Goal: Transaction & Acquisition: Purchase product/service

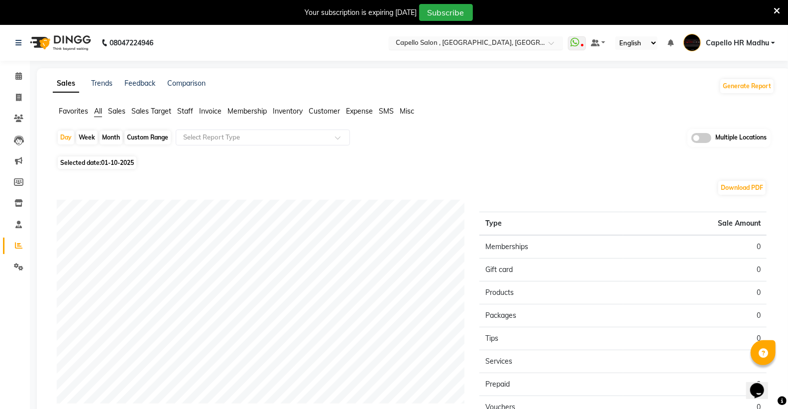
click at [471, 45] on input "text" at bounding box center [466, 44] width 144 height 10
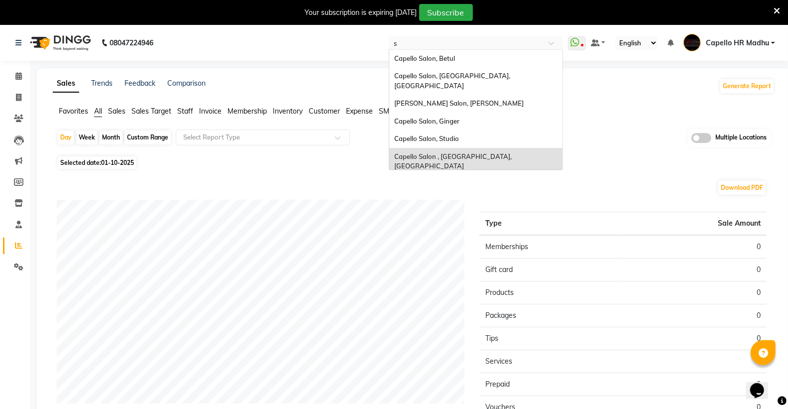
type input "st"
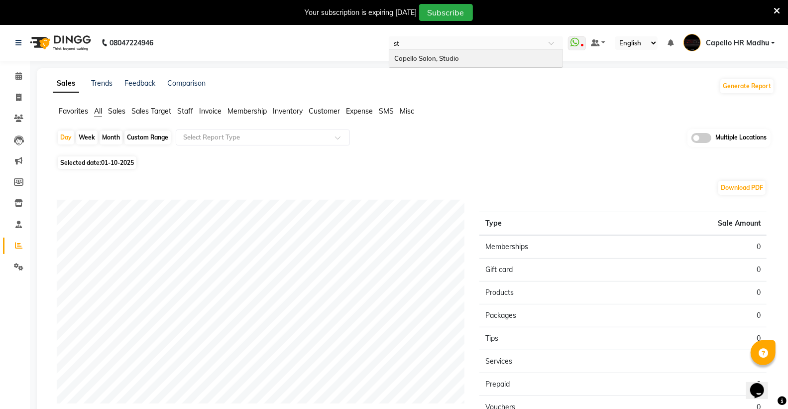
click at [467, 56] on div "Capello Salon, Studio" at bounding box center [475, 59] width 173 height 18
click at [16, 97] on icon at bounding box center [18, 97] width 5 height 7
select select "service"
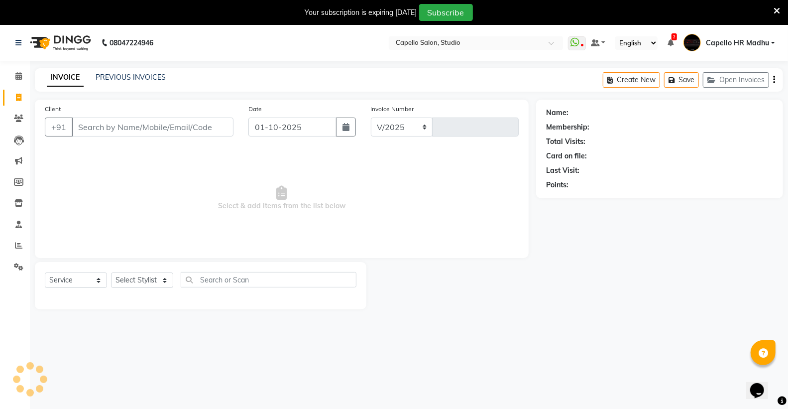
scroll to position [25, 0]
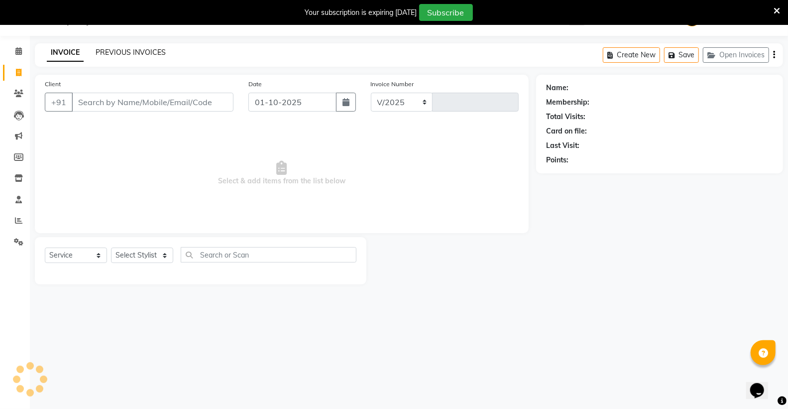
select select "847"
type input "3867"
click at [138, 55] on link "PREVIOUS INVOICES" at bounding box center [131, 52] width 70 height 9
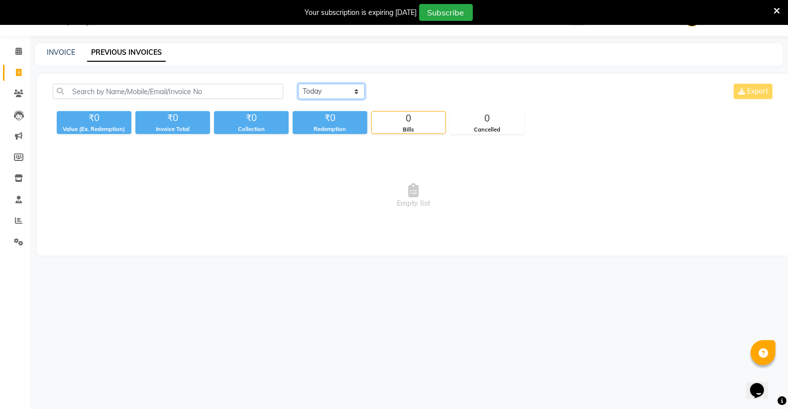
click at [325, 88] on select "Today Yesterday Custom Range" at bounding box center [331, 91] width 67 height 15
select select "yesterday"
click at [298, 84] on select "Today Yesterday Custom Range" at bounding box center [331, 91] width 67 height 15
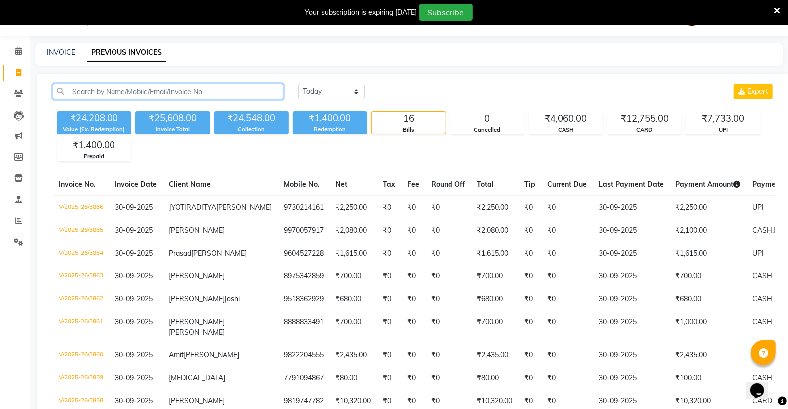
click at [162, 94] on input "text" at bounding box center [168, 91] width 230 height 15
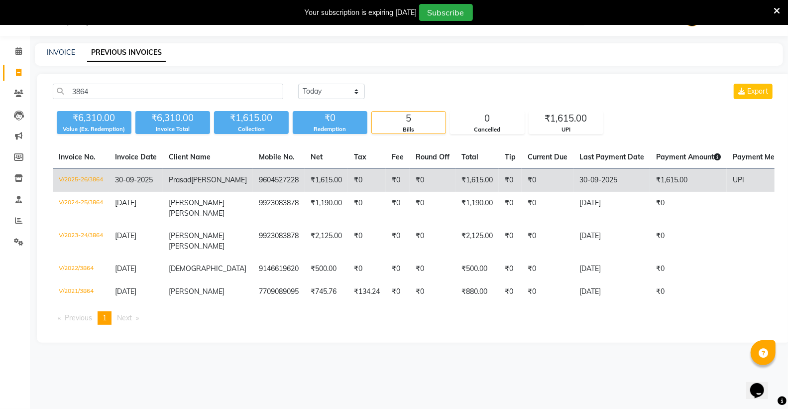
click at [92, 177] on td "V/2025-26/3864" at bounding box center [81, 180] width 56 height 23
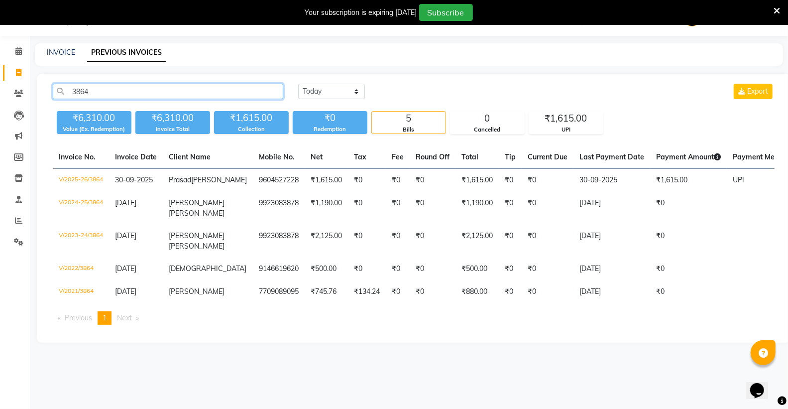
click at [105, 98] on input "3864" at bounding box center [168, 91] width 230 height 15
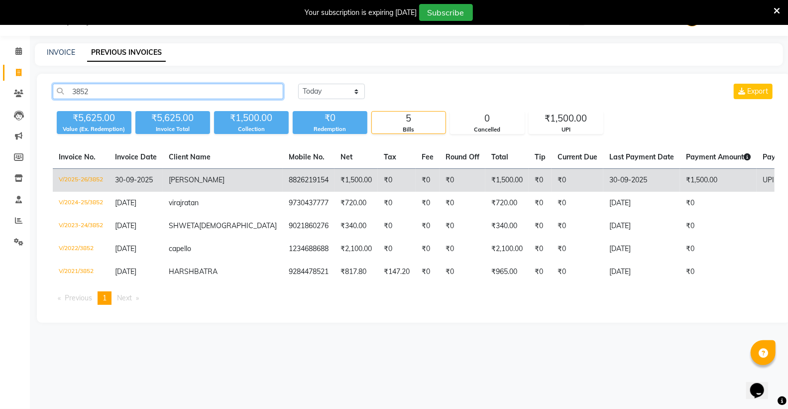
type input "3852"
click at [75, 176] on td "V/2025-26/3852" at bounding box center [81, 180] width 56 height 23
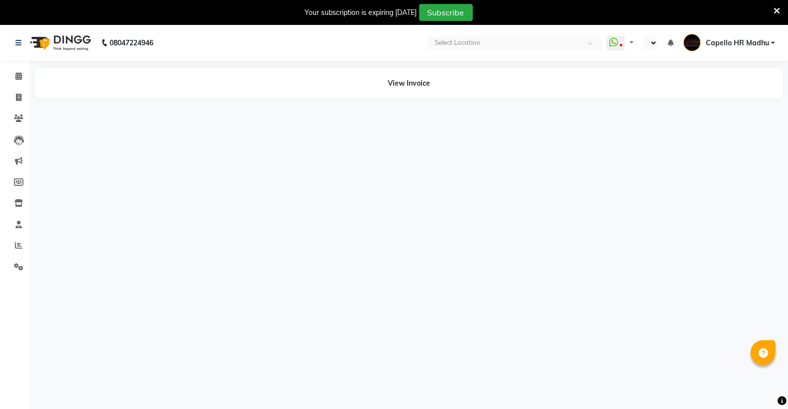
select select "en"
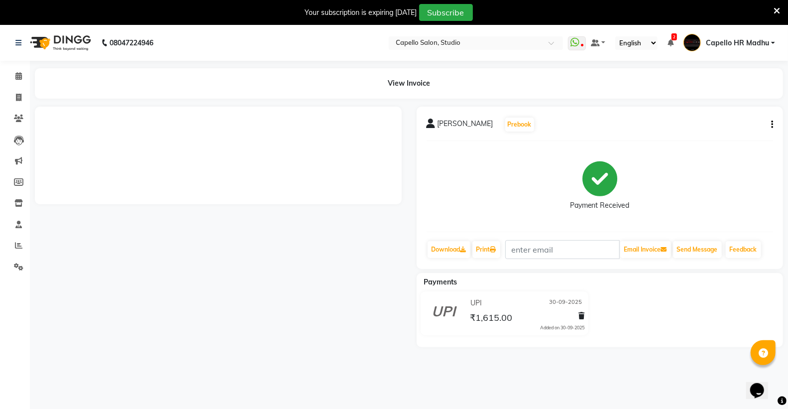
click at [777, 9] on icon at bounding box center [776, 10] width 6 height 9
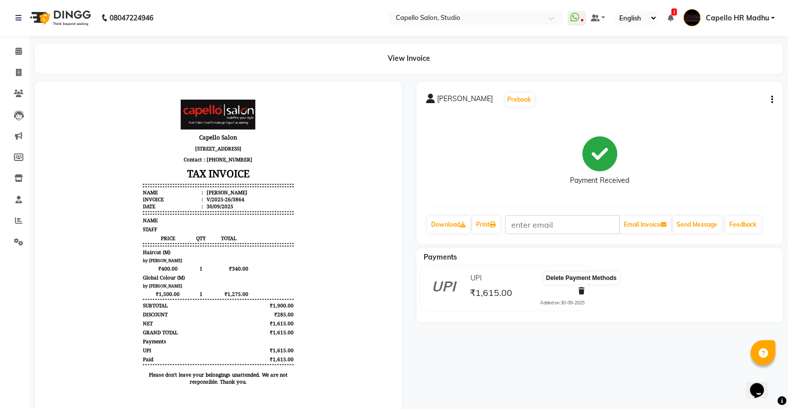
click at [580, 289] on icon at bounding box center [581, 290] width 6 height 7
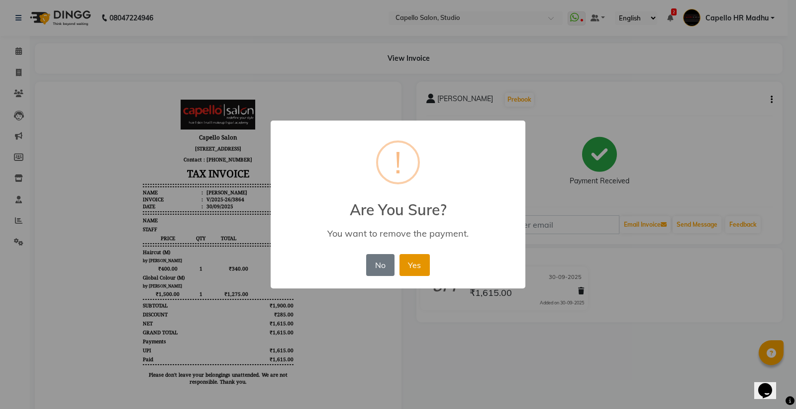
click at [406, 261] on button "Yes" at bounding box center [415, 265] width 30 height 22
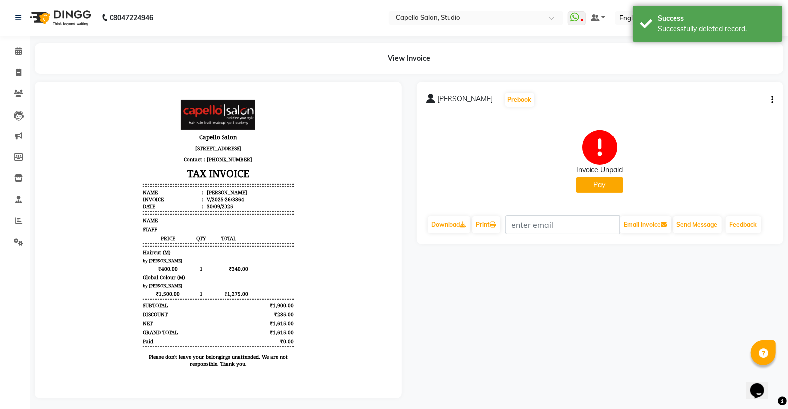
click at [598, 185] on button "Pay" at bounding box center [599, 184] width 47 height 15
select select "6"
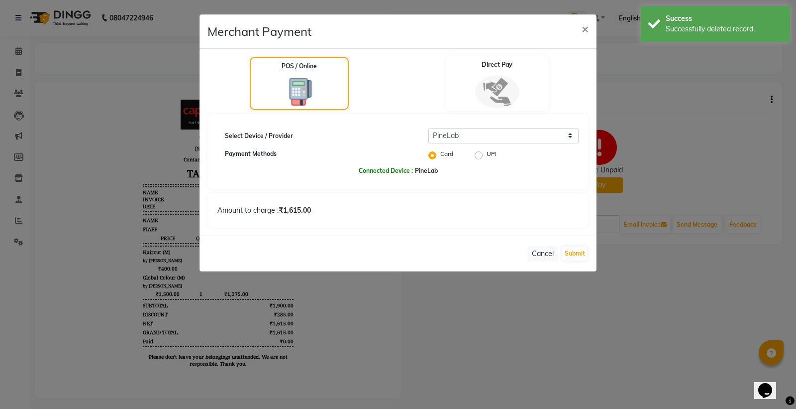
click at [500, 91] on img at bounding box center [497, 91] width 44 height 33
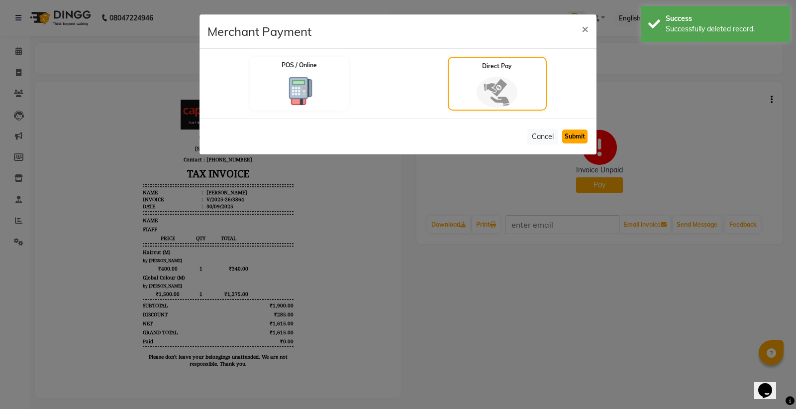
click at [573, 139] on button "Submit" at bounding box center [574, 136] width 25 height 14
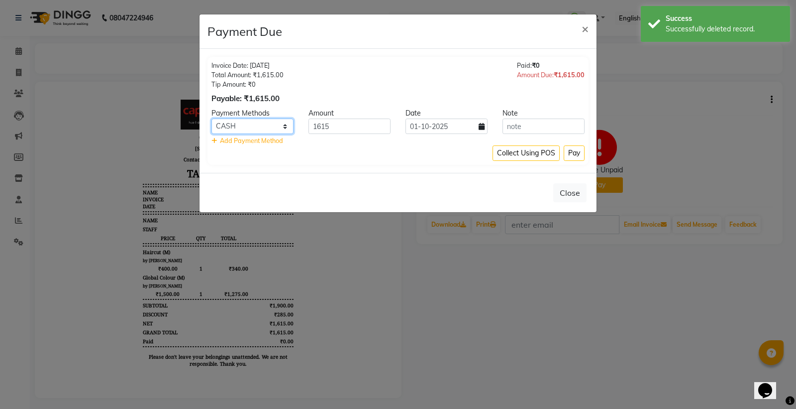
click at [285, 125] on select "CARD UPI CUSTOM CASH" at bounding box center [252, 125] width 82 height 15
select select "2"
click at [211, 118] on select "CARD UPI CUSTOM CASH" at bounding box center [252, 125] width 82 height 15
click at [458, 129] on input "01-10-2025" at bounding box center [447, 125] width 82 height 15
select select "10"
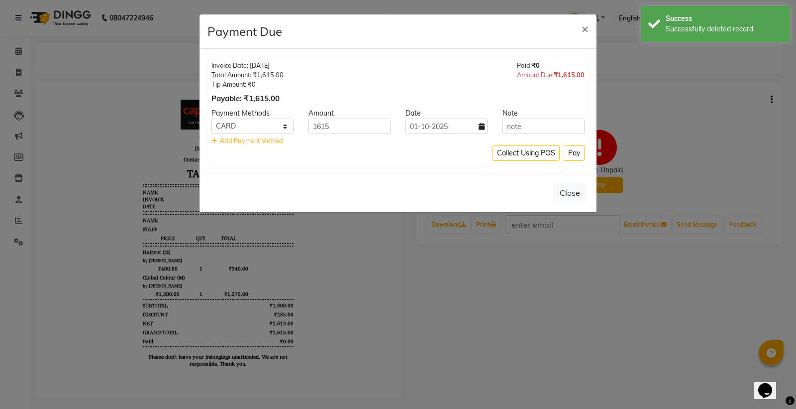
select select "2025"
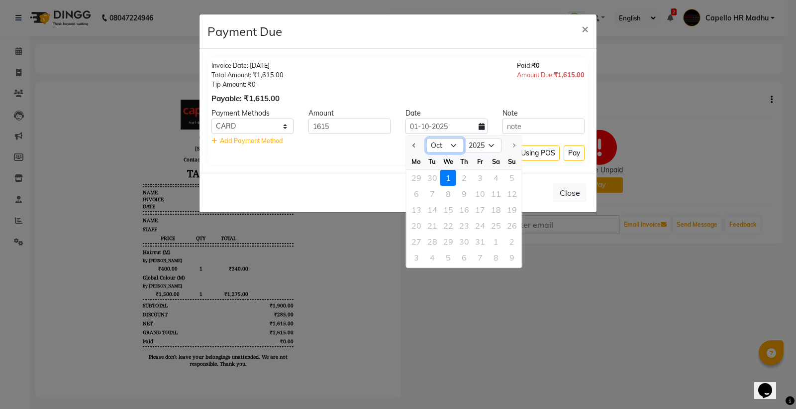
click at [446, 148] on select "Jan Feb Mar Apr May Jun [DATE] Aug Sep Oct" at bounding box center [445, 145] width 38 height 15
select select "9"
click at [426, 138] on select "Jan Feb Mar Apr May Jun [DATE] Aug Sep Oct" at bounding box center [445, 145] width 38 height 15
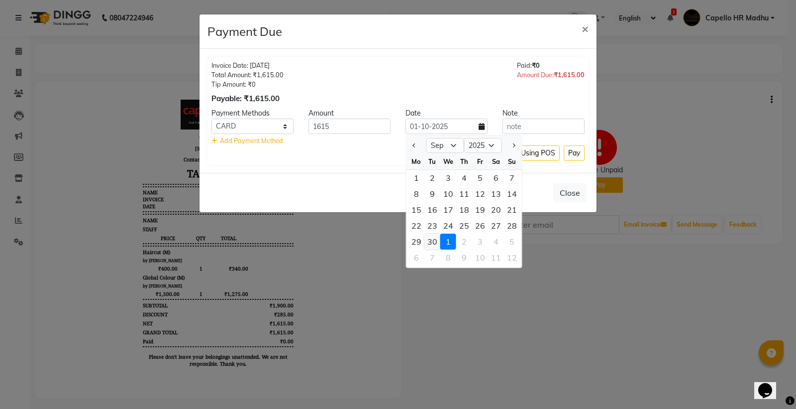
click at [436, 241] on div "30" at bounding box center [432, 241] width 16 height 16
type input "30-09-2025"
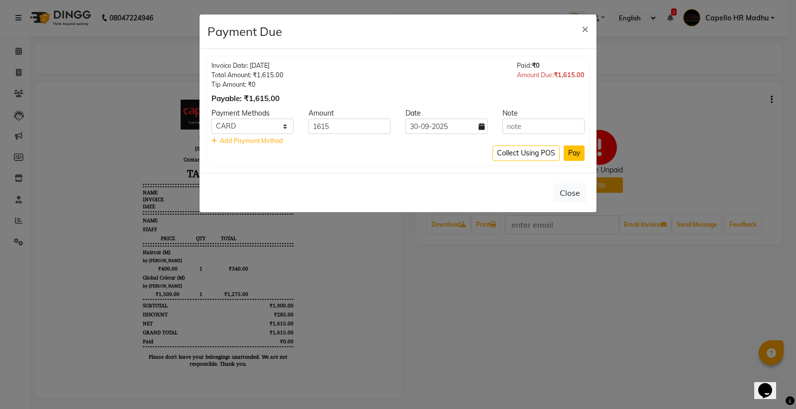
click at [572, 155] on button "Pay" at bounding box center [574, 152] width 21 height 15
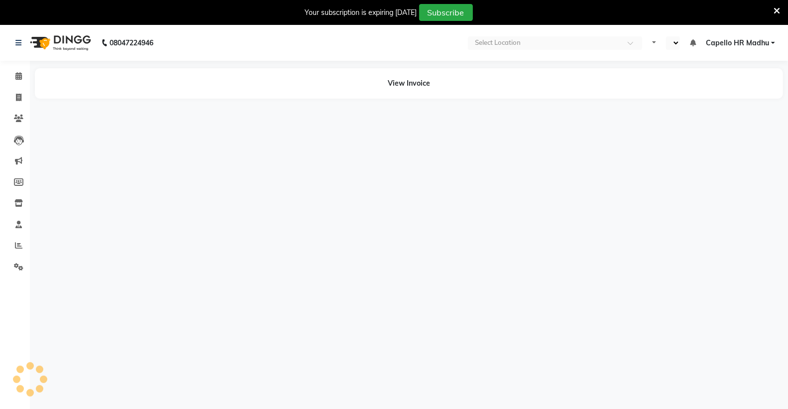
select select "en"
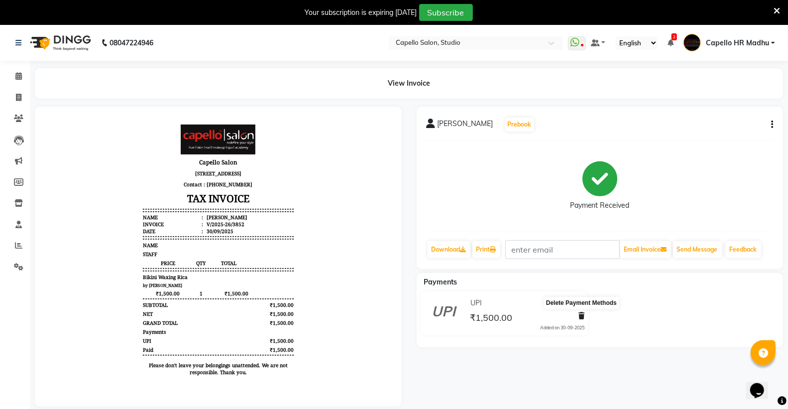
click at [581, 315] on icon at bounding box center [581, 315] width 6 height 7
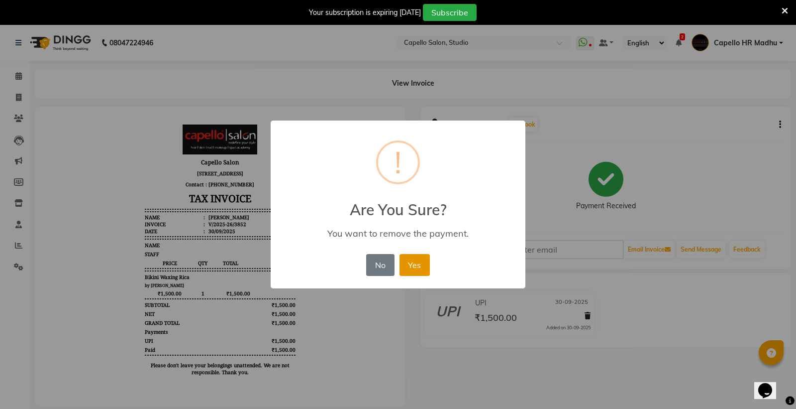
click at [422, 270] on button "Yes" at bounding box center [415, 265] width 30 height 22
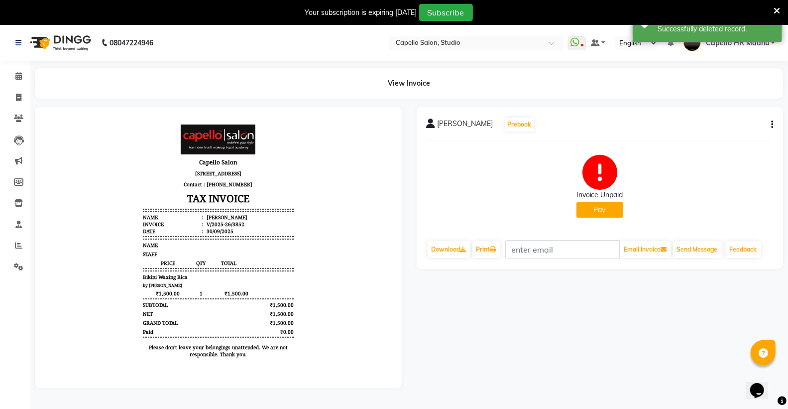
click at [611, 208] on button "Pay" at bounding box center [599, 209] width 47 height 15
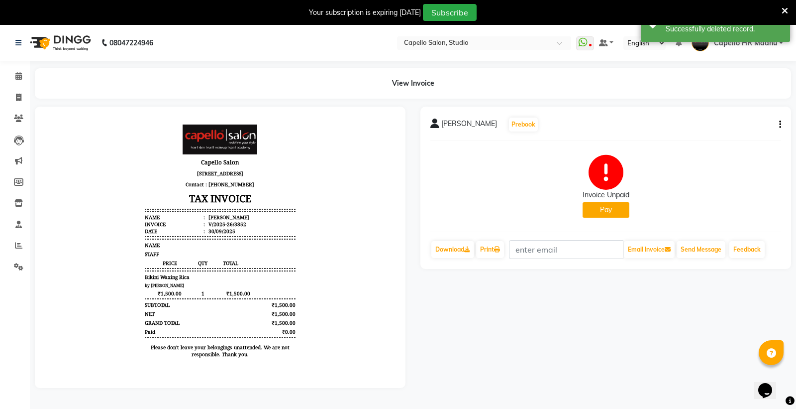
select select "6"
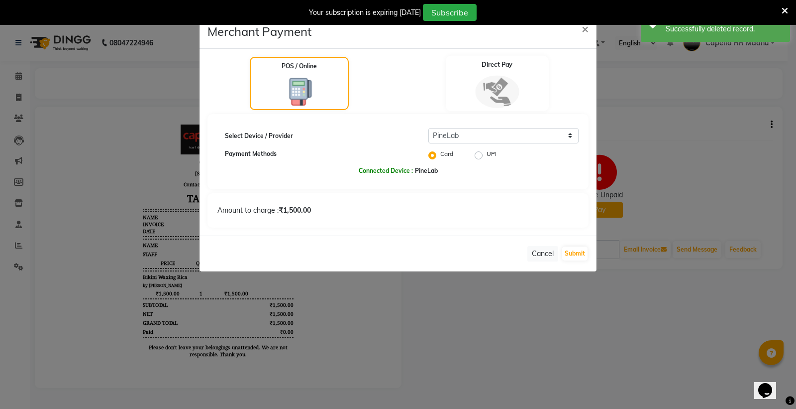
click at [493, 90] on img at bounding box center [497, 91] width 44 height 33
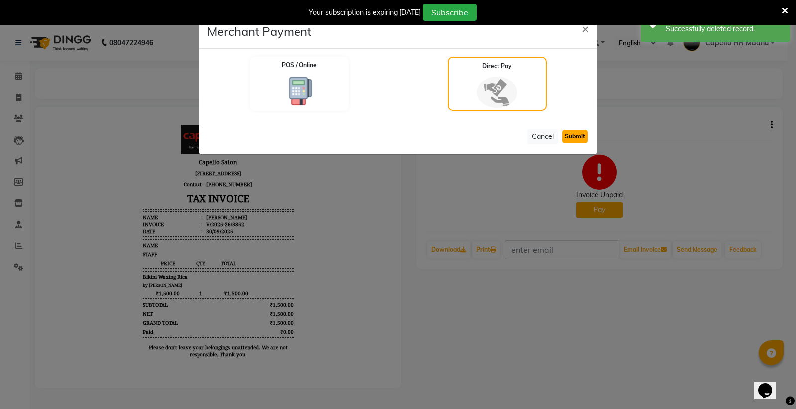
click at [581, 131] on button "Submit" at bounding box center [574, 136] width 25 height 14
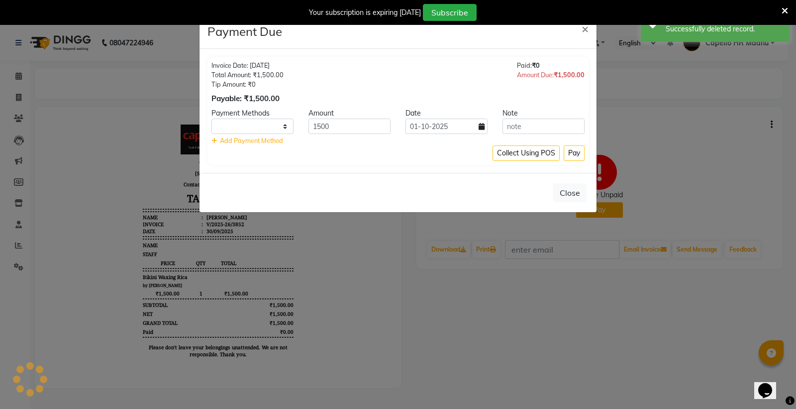
select select "1"
click at [481, 128] on icon at bounding box center [482, 126] width 6 height 7
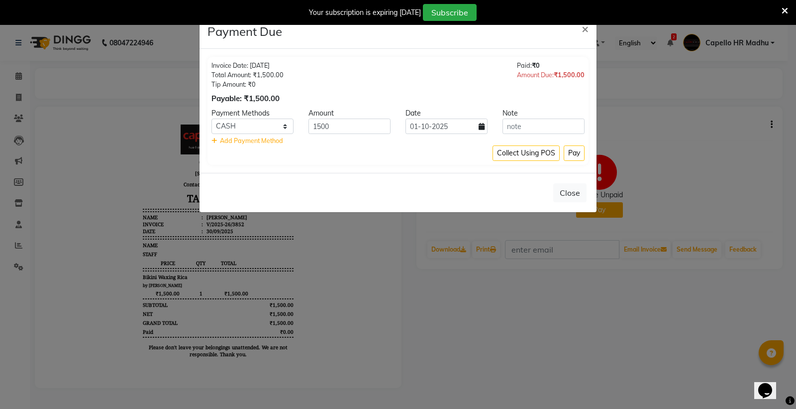
select select "10"
select select "2025"
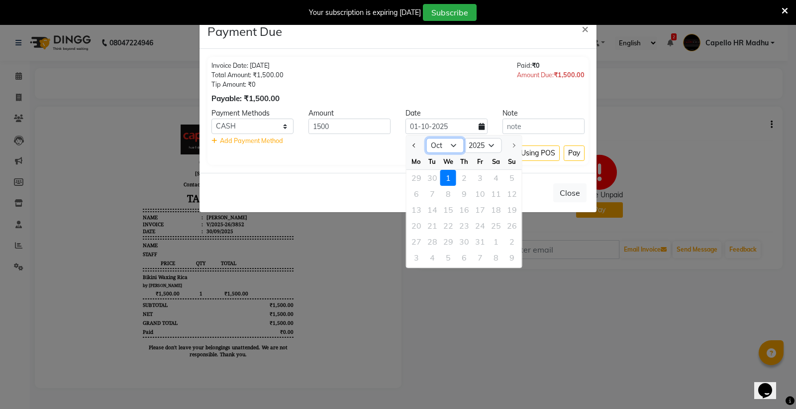
click at [442, 147] on select "Jan Feb Mar Apr May Jun [DATE] Aug Sep Oct" at bounding box center [445, 145] width 38 height 15
select select "9"
click at [426, 138] on select "Jan Feb Mar Apr May Jun [DATE] Aug Sep Oct" at bounding box center [445, 145] width 38 height 15
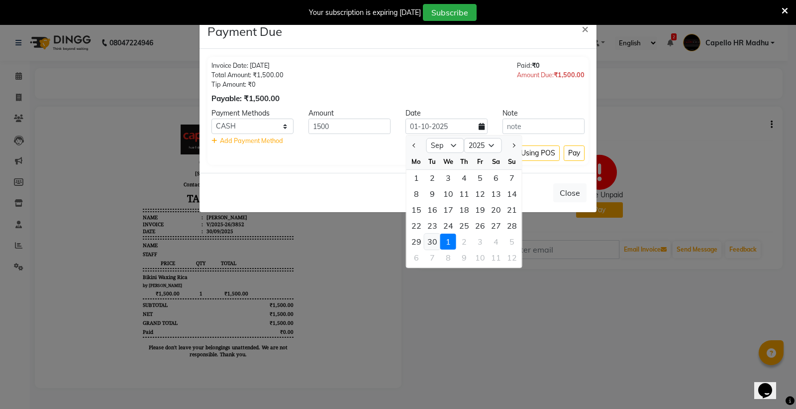
click at [435, 240] on div "30" at bounding box center [432, 241] width 16 height 16
type input "30-09-2025"
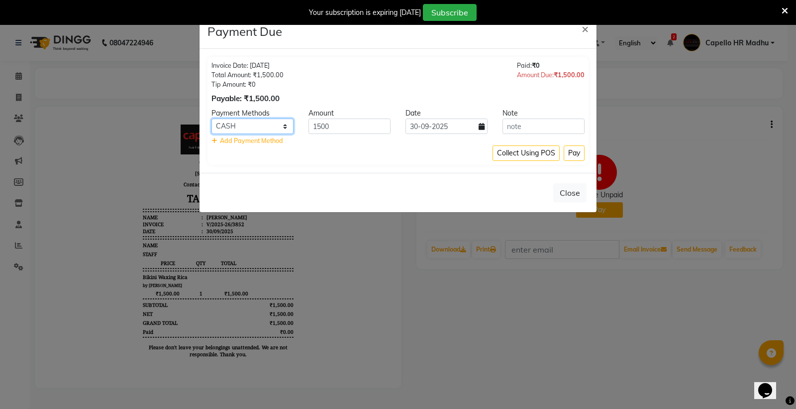
click at [274, 126] on select "CARD UPI CUSTOM CASH" at bounding box center [252, 125] width 82 height 15
click at [211, 118] on select "CARD UPI CUSTOM CASH" at bounding box center [252, 125] width 82 height 15
click at [259, 127] on select "CARD UPI CUSTOM CASH" at bounding box center [252, 125] width 82 height 15
select select "2"
click at [211, 118] on select "CARD UPI CUSTOM CASH" at bounding box center [252, 125] width 82 height 15
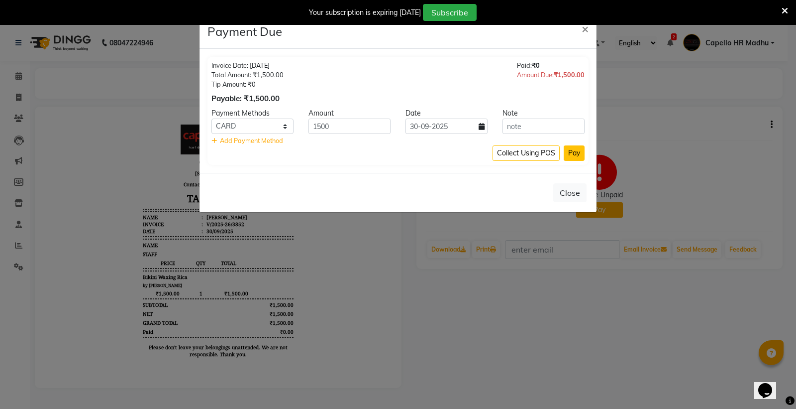
click at [569, 153] on button "Pay" at bounding box center [574, 152] width 21 height 15
